Goal: Task Accomplishment & Management: Manage account settings

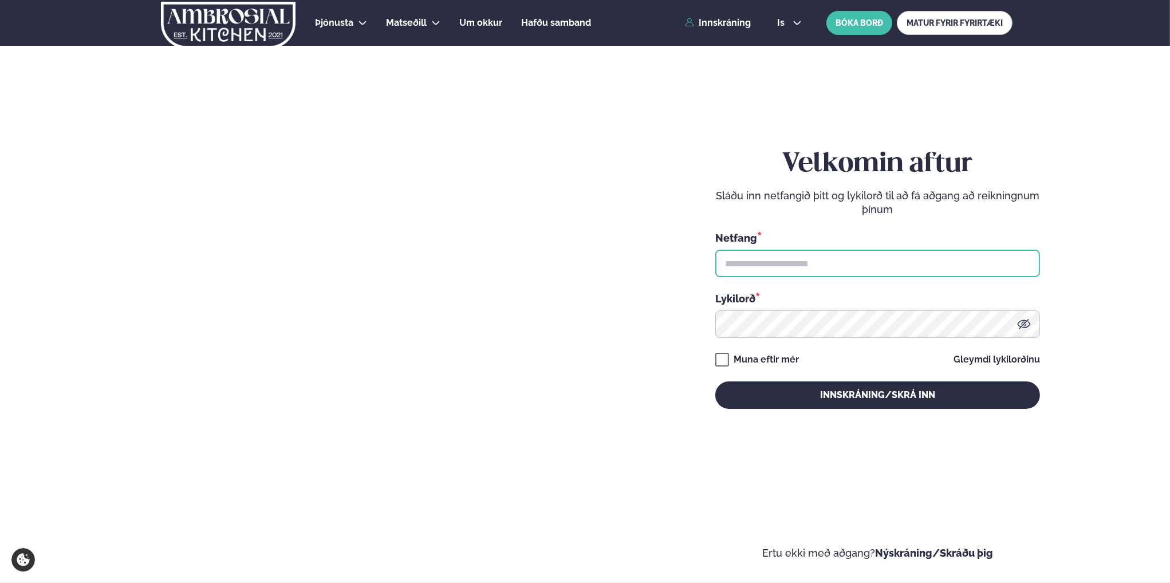
click at [855, 252] on input "text" at bounding box center [877, 263] width 325 height 27
type input "**********"
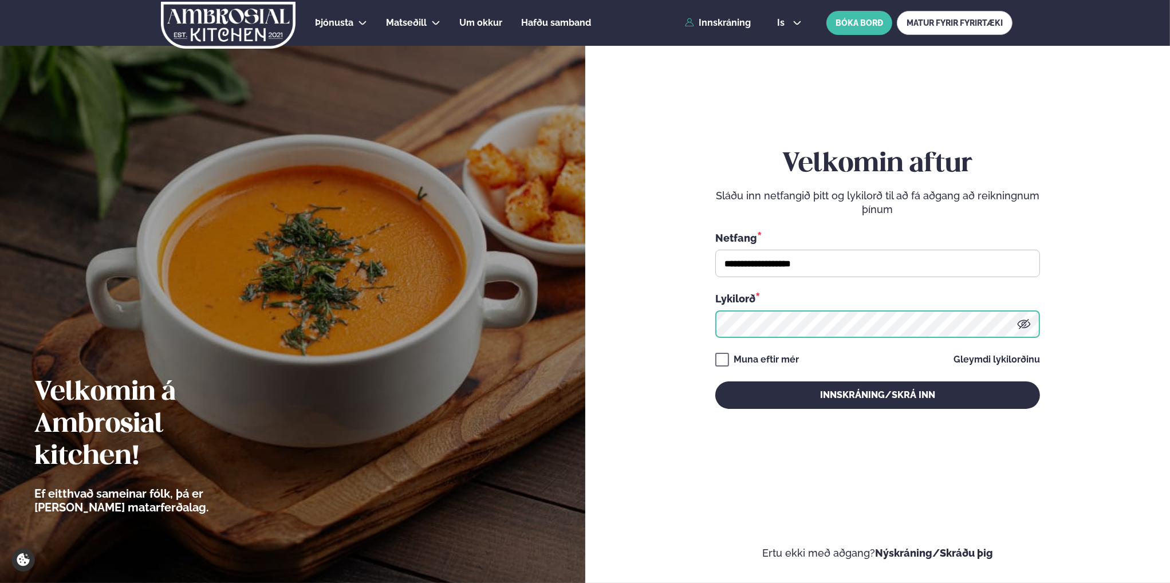
click at [715, 381] on button "Innskráning/Skrá inn" at bounding box center [877, 394] width 325 height 27
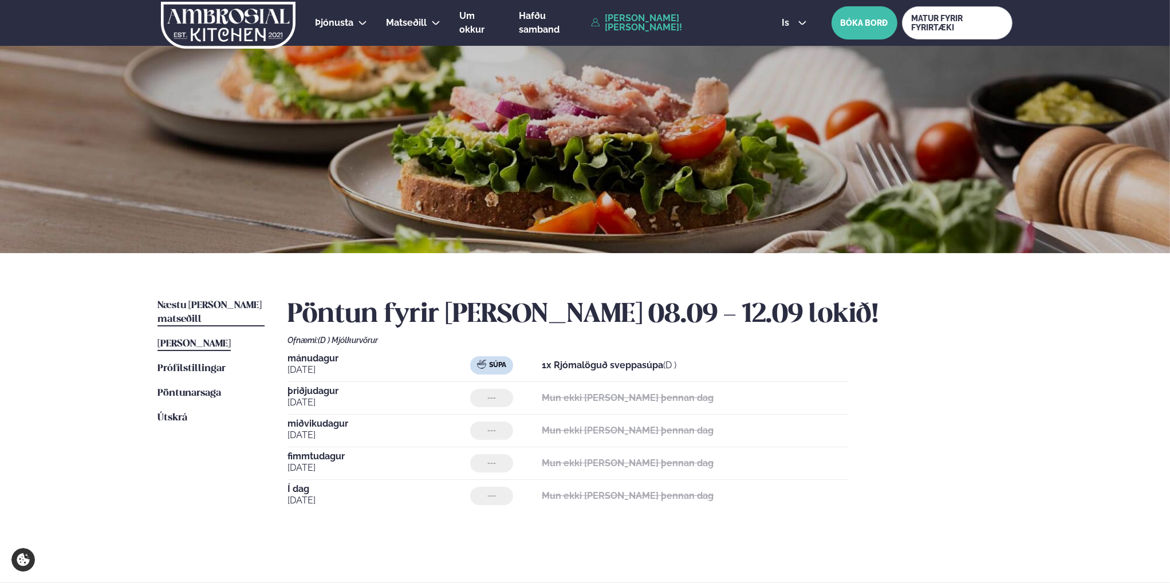
click at [239, 303] on span "Næstu [PERSON_NAME] matseðill" at bounding box center [210, 312] width 104 height 23
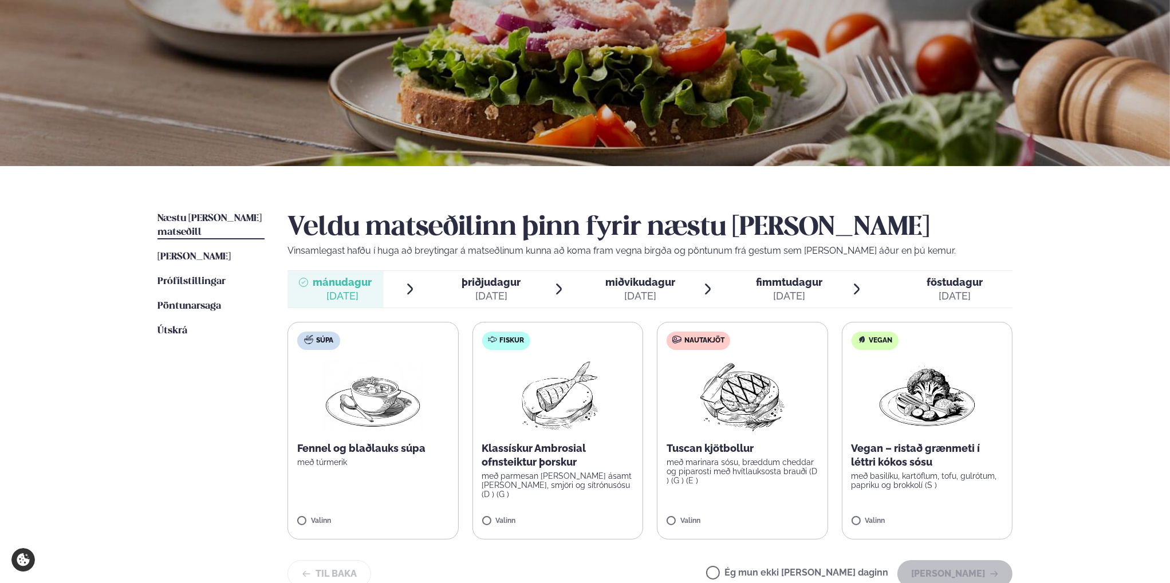
scroll to position [172, 0]
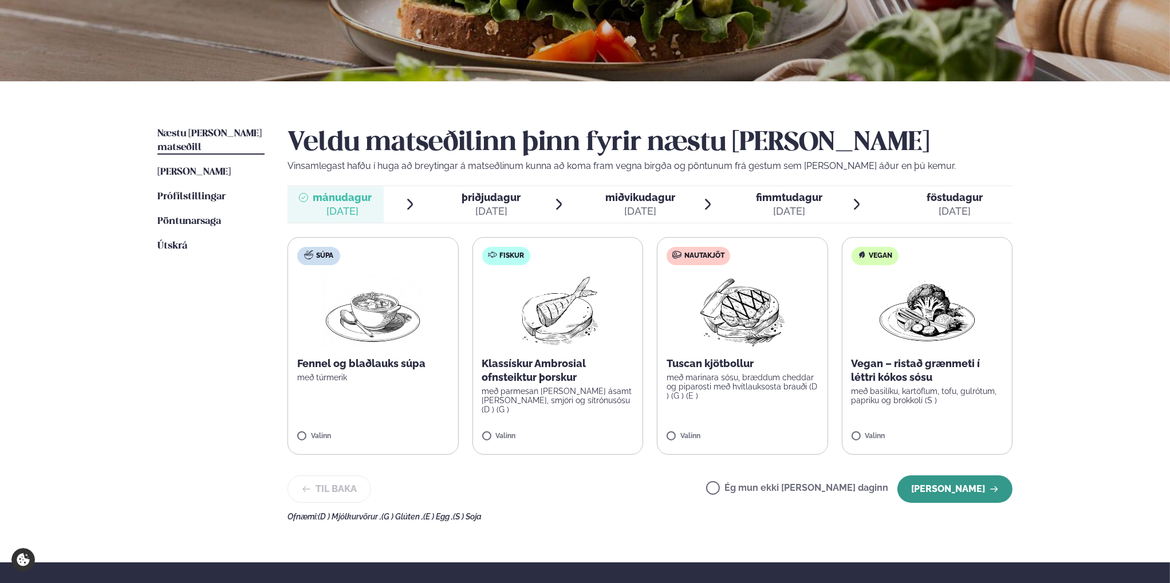
click at [981, 491] on button "[PERSON_NAME]" at bounding box center [955, 488] width 115 height 27
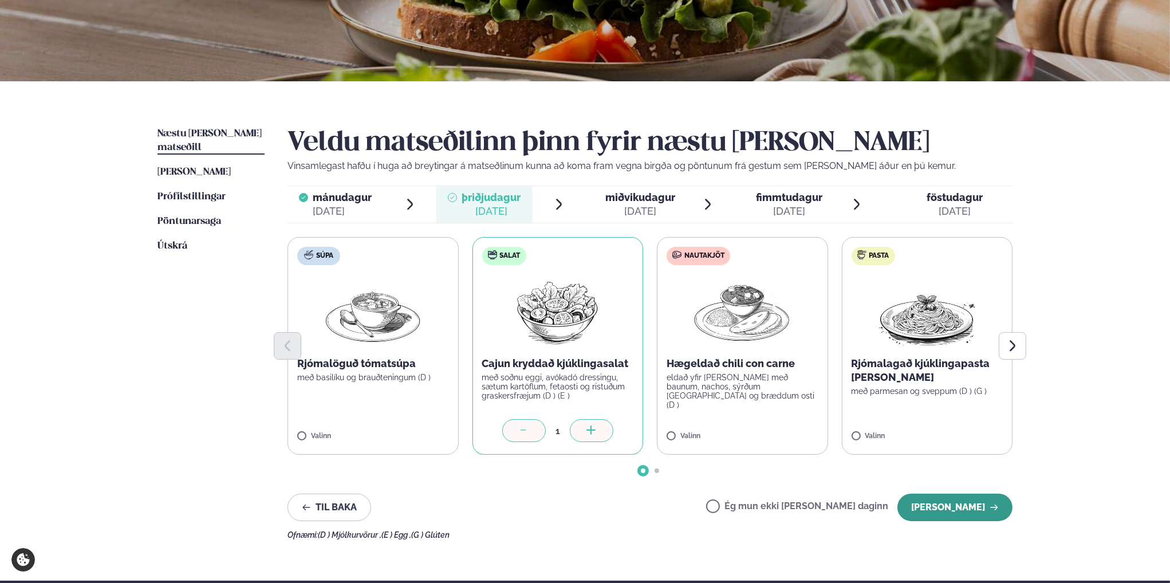
click at [990, 506] on icon "button" at bounding box center [994, 507] width 9 height 9
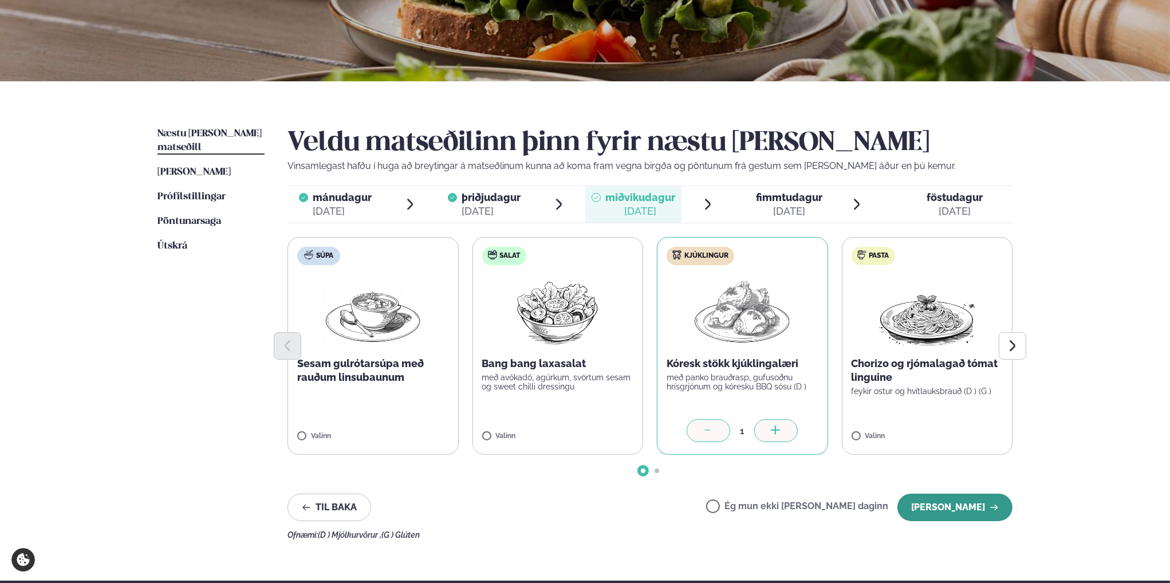
click at [977, 516] on button "[PERSON_NAME]" at bounding box center [955, 507] width 115 height 27
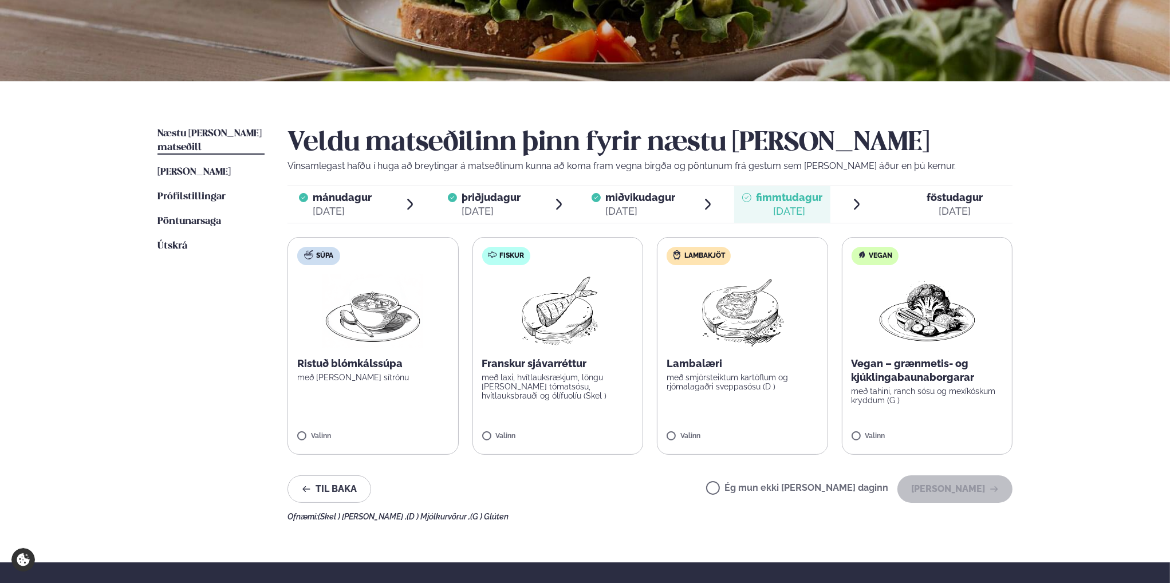
click at [753, 490] on label "Ég mun ekki [PERSON_NAME] daginn" at bounding box center [797, 489] width 182 height 12
drag, startPoint x: 941, startPoint y: 485, endPoint x: 957, endPoint y: 485, distance: 16.6
click at [942, 485] on button "[PERSON_NAME]" at bounding box center [955, 488] width 115 height 27
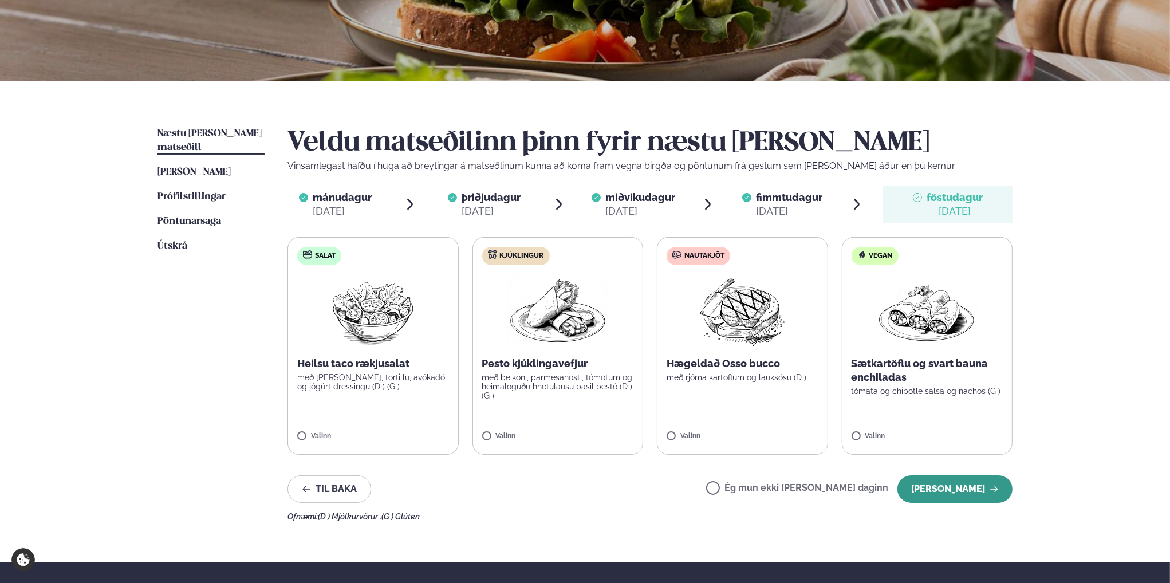
click at [951, 489] on button "[PERSON_NAME]" at bounding box center [955, 488] width 115 height 27
